Goal: Information Seeking & Learning: Learn about a topic

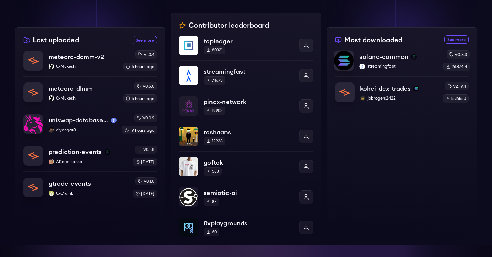
scroll to position [232, 0]
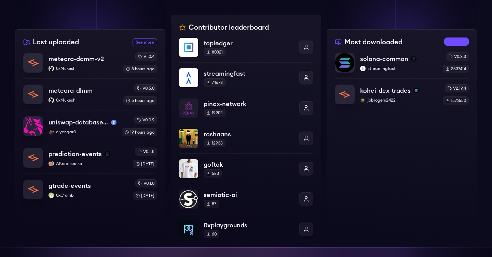
click at [459, 42] on link "See more most downloaded packages" at bounding box center [456, 42] width 25 height 8
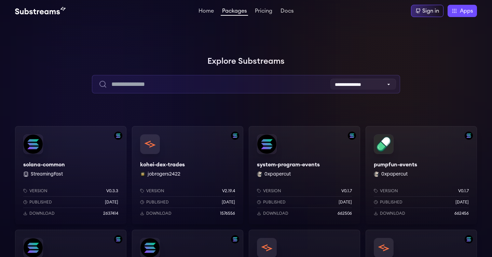
click at [171, 88] on input "text" at bounding box center [246, 84] width 308 height 18
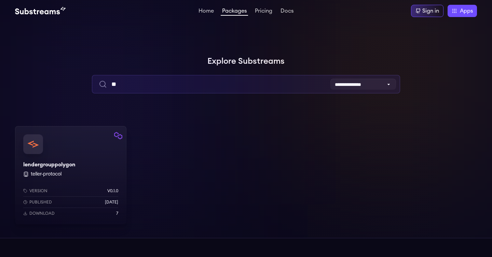
type input "*"
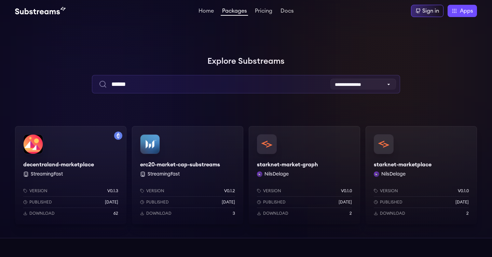
type input "******"
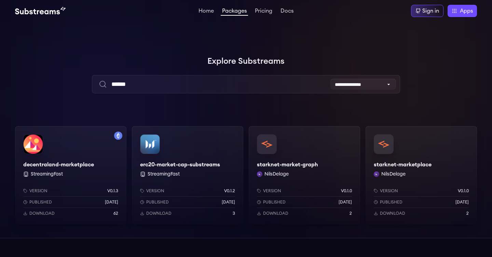
click at [176, 28] on div at bounding box center [102, 102] width 205 height 205
click at [203, 12] on link "Home" at bounding box center [206, 11] width 18 height 7
